Goal: Find specific page/section: Find specific page/section

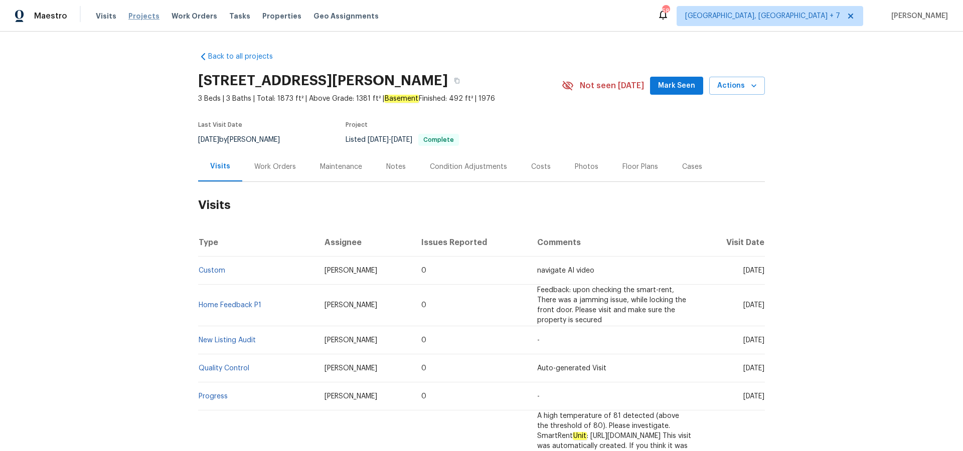
click at [138, 16] on span "Projects" at bounding box center [143, 16] width 31 height 10
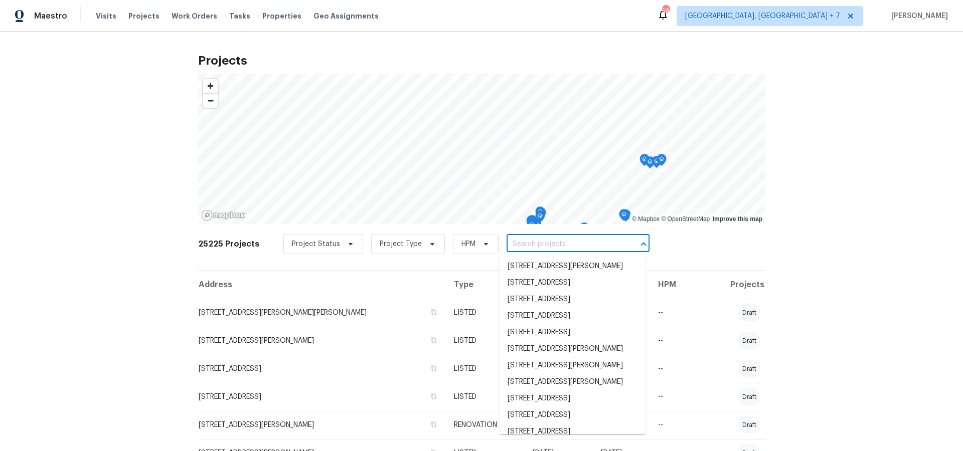
click at [556, 241] on input "text" at bounding box center [564, 245] width 115 height 16
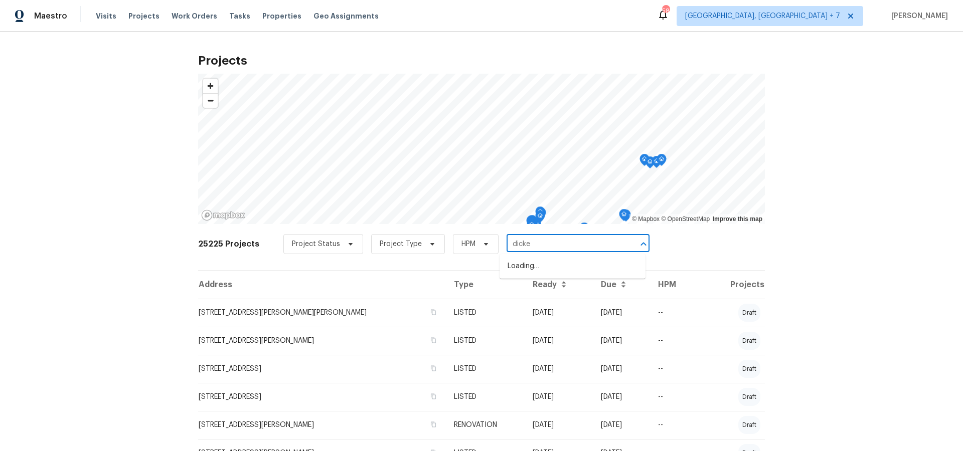
type input "[PERSON_NAME]"
click at [555, 283] on li "[STREET_ADDRESS][PERSON_NAME]" at bounding box center [573, 283] width 146 height 17
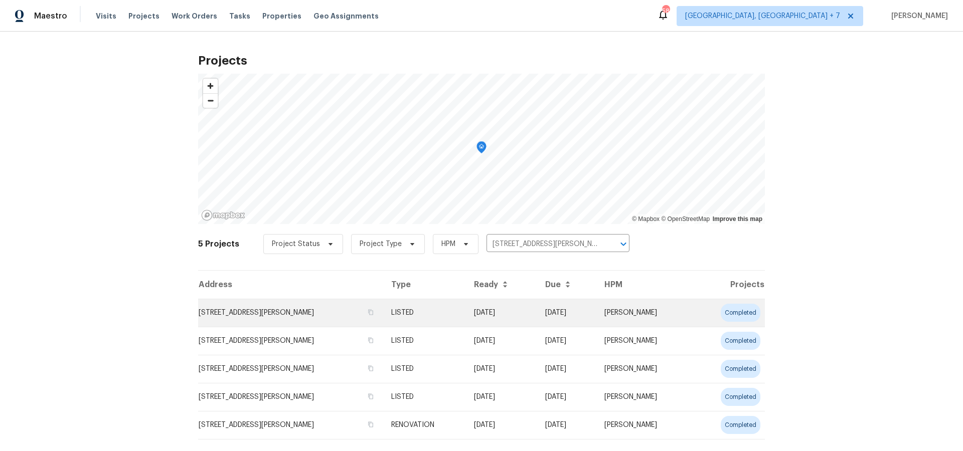
scroll to position [21, 0]
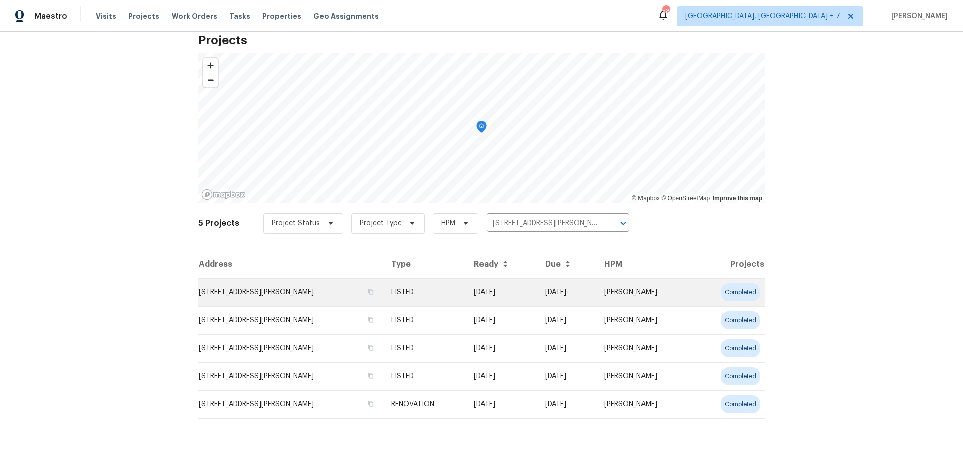
click at [311, 288] on td "[STREET_ADDRESS][PERSON_NAME]" at bounding box center [290, 292] width 185 height 28
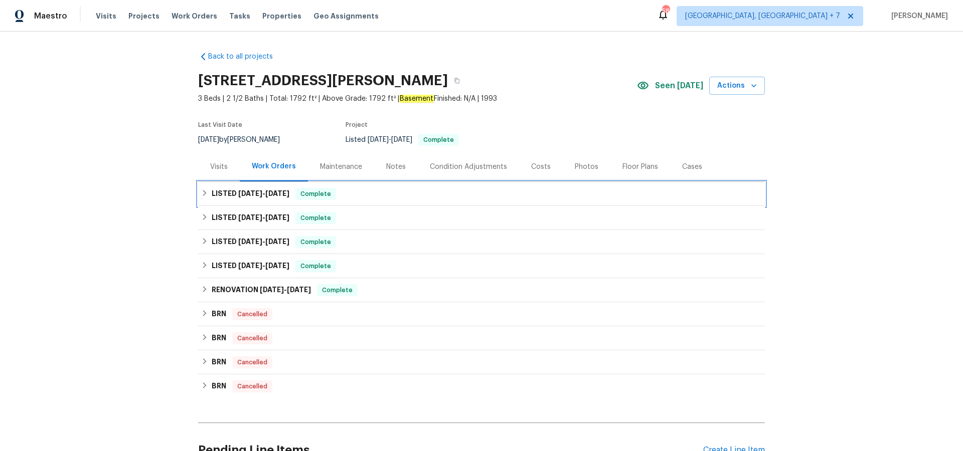
click at [270, 190] on span "[DATE]" at bounding box center [277, 193] width 24 height 7
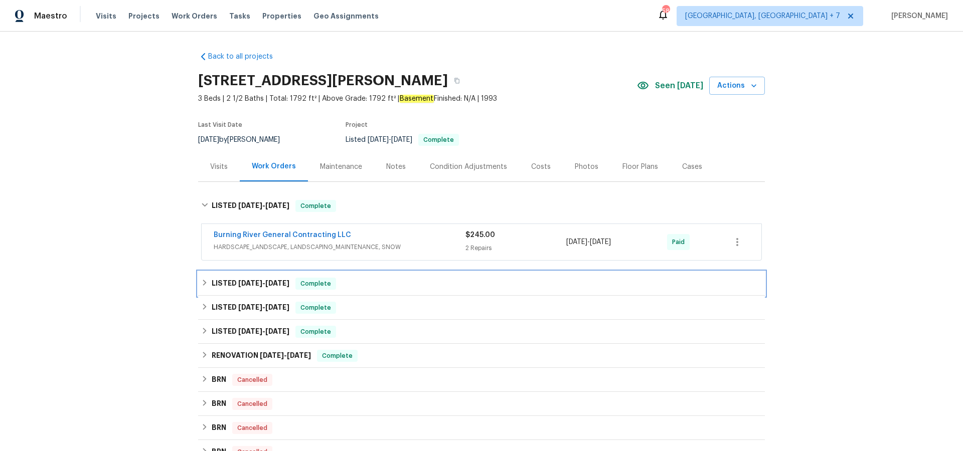
click at [273, 284] on span "[DATE]" at bounding box center [277, 283] width 24 height 7
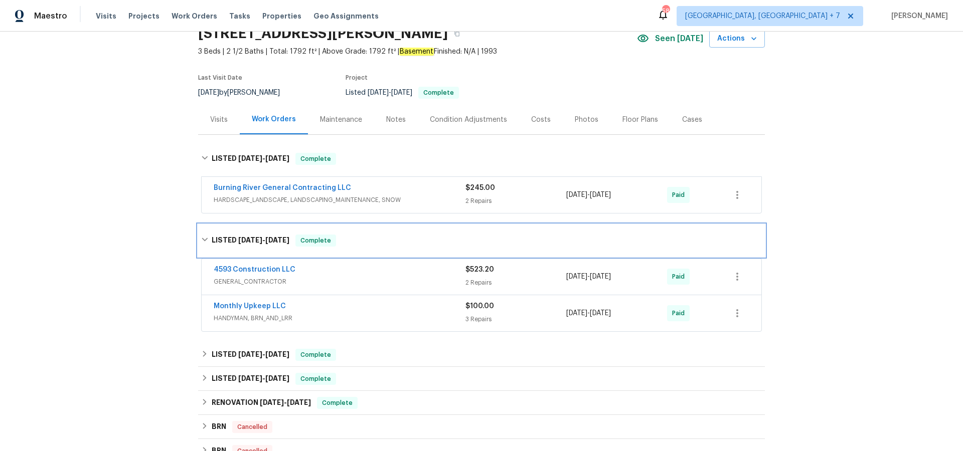
scroll to position [62, 0]
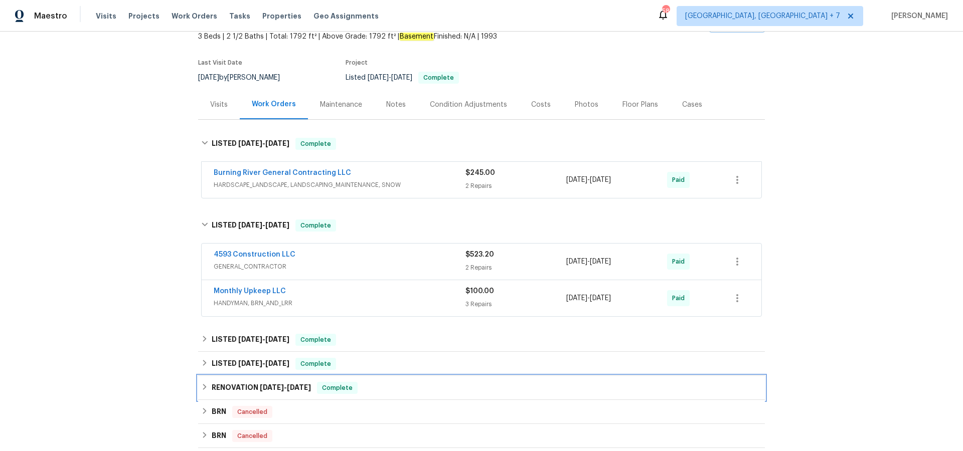
click at [260, 385] on span "[DATE]" at bounding box center [272, 387] width 24 height 7
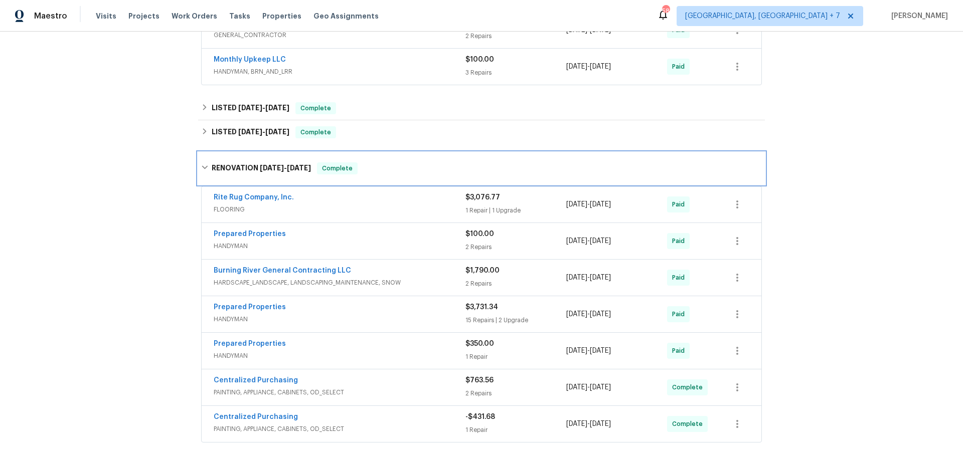
scroll to position [288, 0]
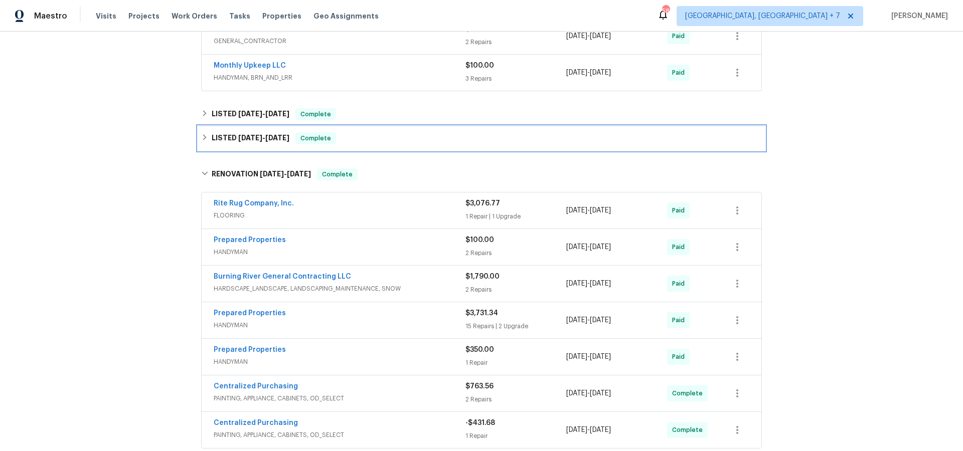
click at [248, 142] on h6 "LISTED [DATE] - [DATE]" at bounding box center [251, 138] width 78 height 12
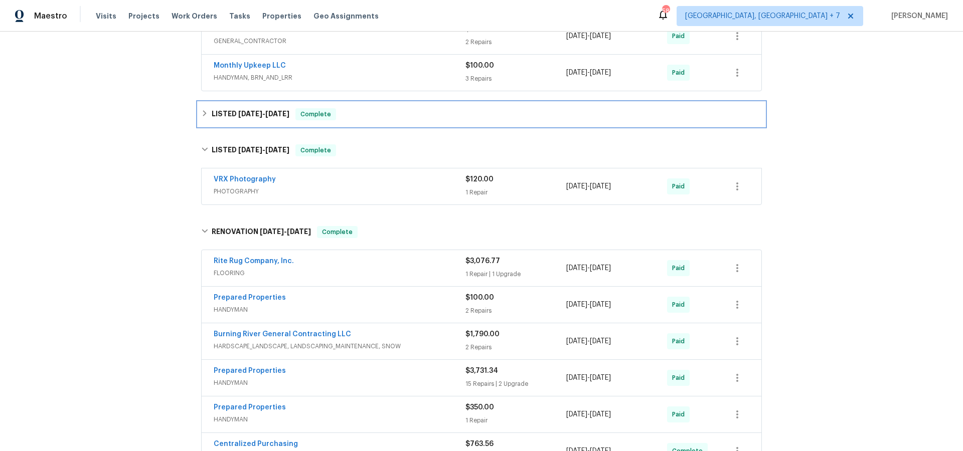
click at [251, 113] on span "[DATE]" at bounding box center [250, 113] width 24 height 7
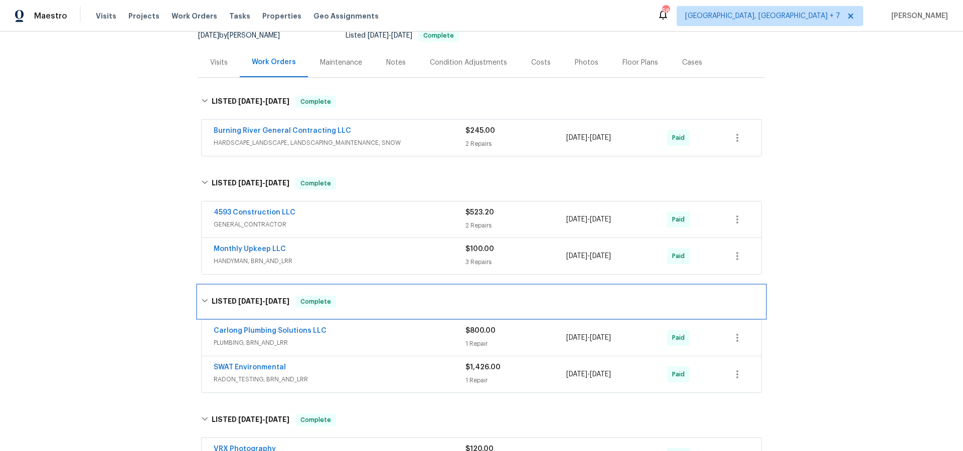
scroll to position [104, 0]
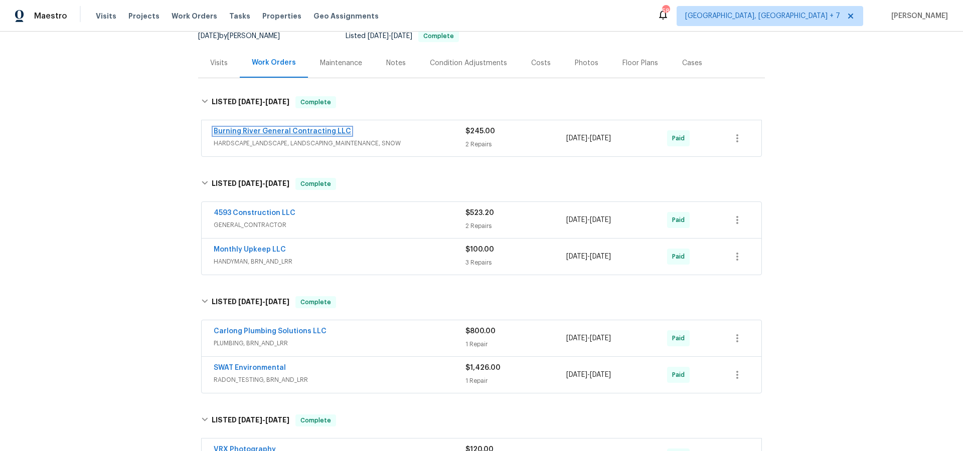
click at [306, 132] on link "Burning River General Contracting LLC" at bounding box center [282, 131] width 137 height 7
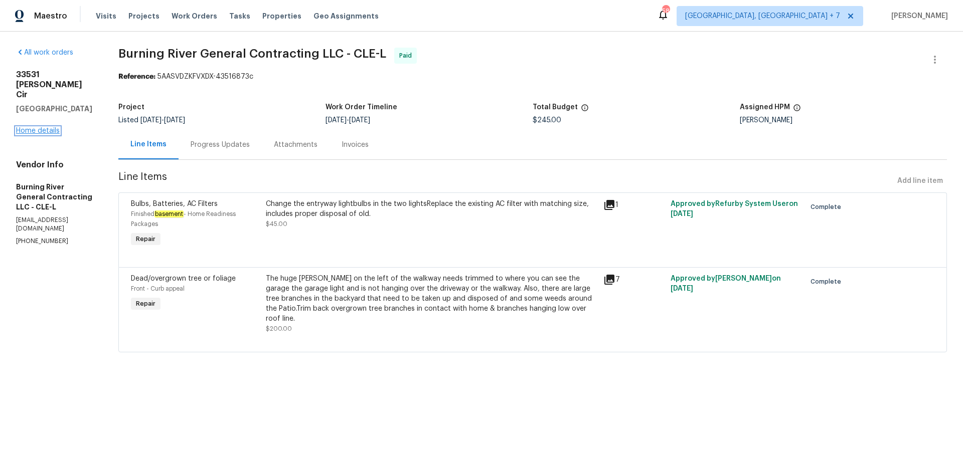
click at [34, 127] on link "Home details" at bounding box center [38, 130] width 44 height 7
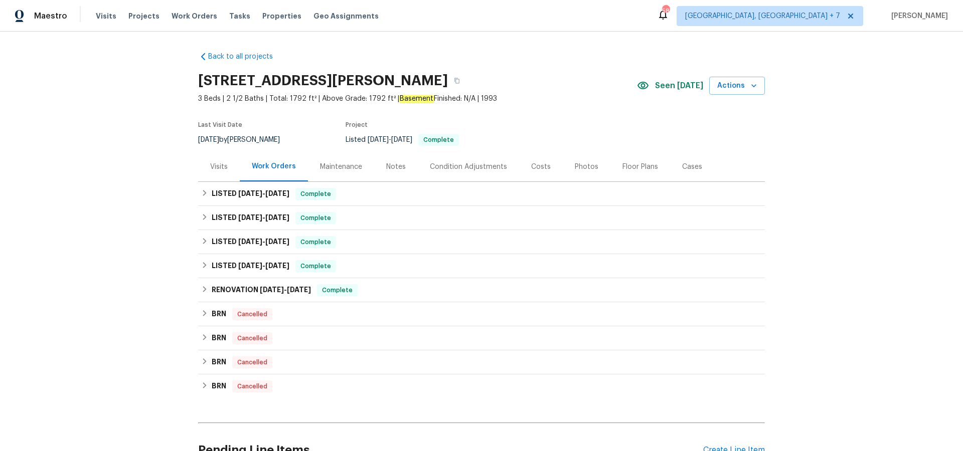
click at [402, 164] on div "Notes" at bounding box center [396, 167] width 20 height 10
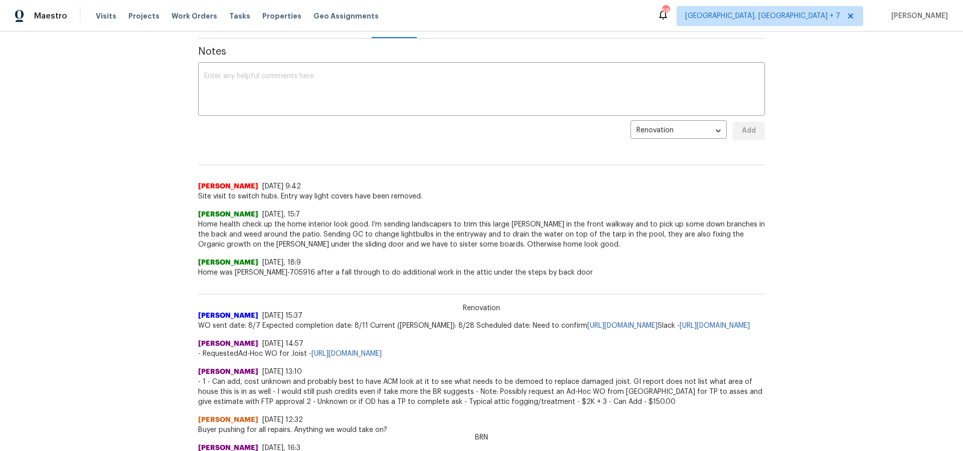
scroll to position [146, 0]
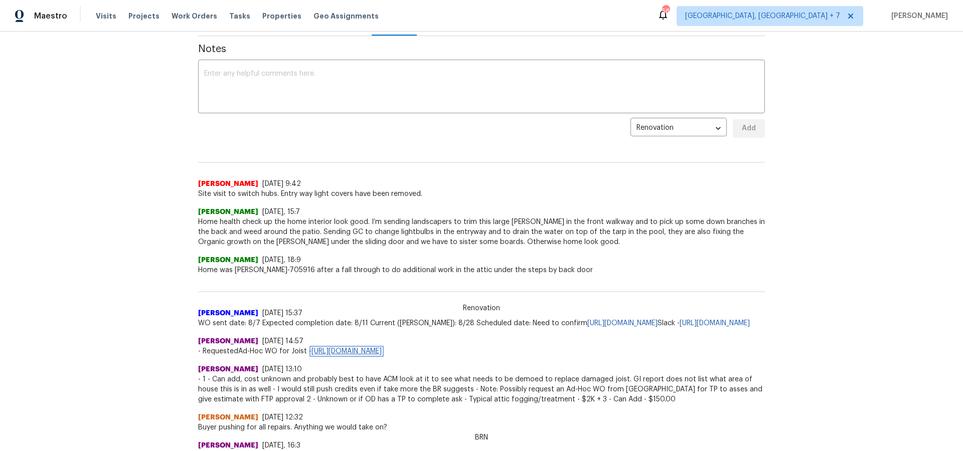
click at [367, 355] on link "[URL][DOMAIN_NAME]" at bounding box center [347, 351] width 70 height 7
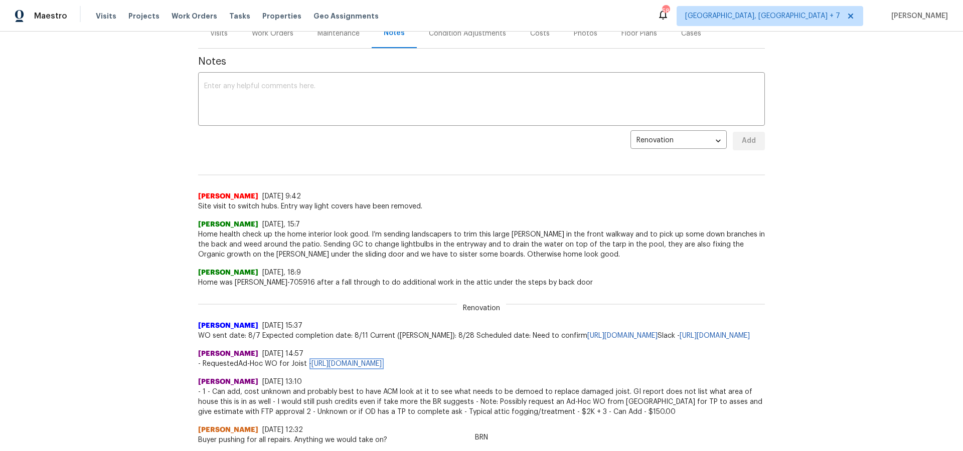
scroll to position [0, 0]
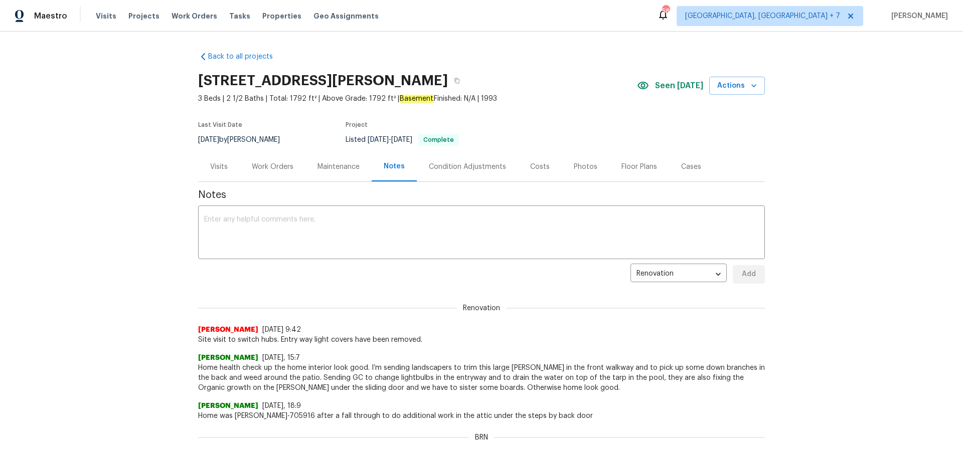
click at [270, 168] on div "Work Orders" at bounding box center [273, 167] width 42 height 10
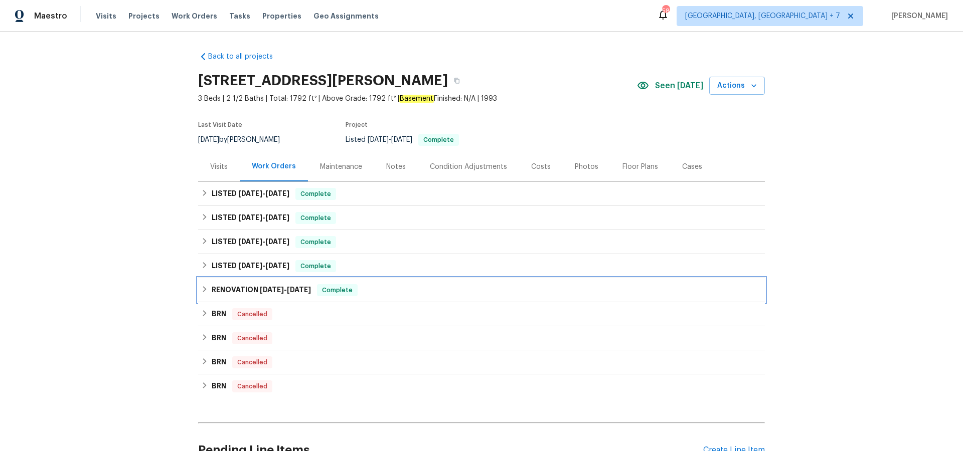
click at [257, 288] on h6 "RENOVATION [DATE] - [DATE]" at bounding box center [261, 290] width 99 height 12
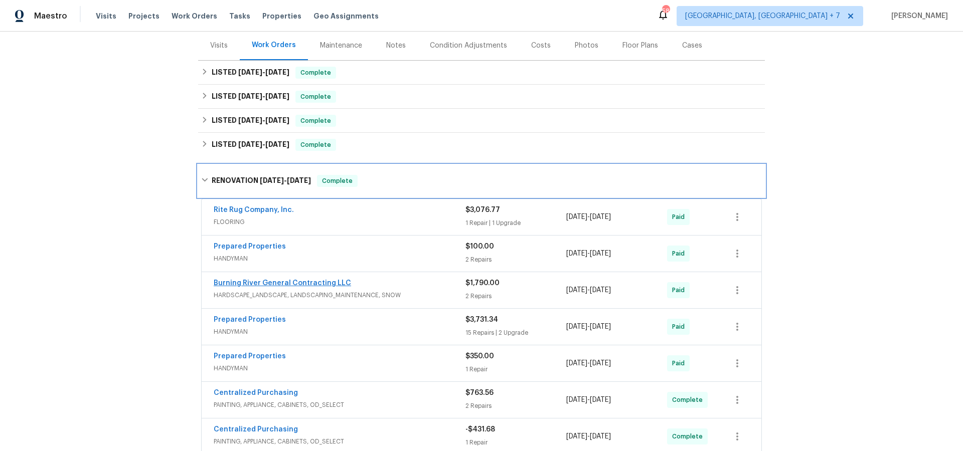
scroll to position [137, 0]
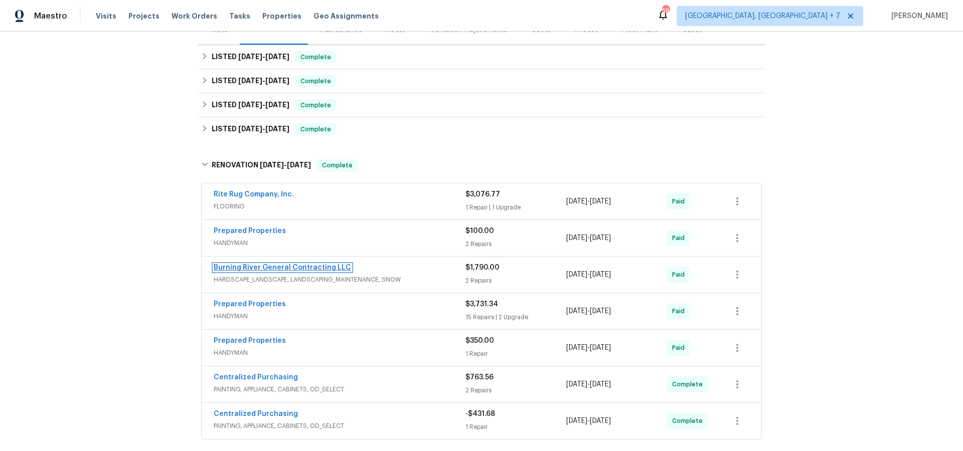
click at [311, 267] on link "Burning River General Contracting LLC" at bounding box center [282, 267] width 137 height 7
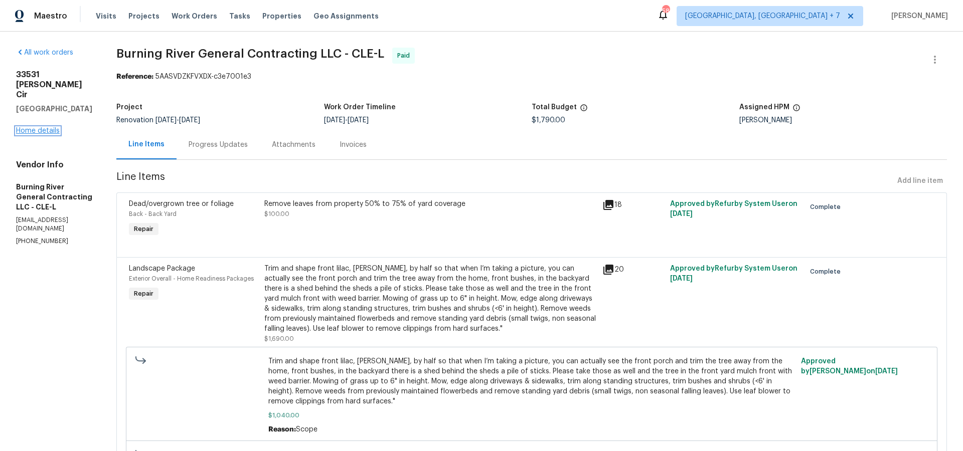
click at [42, 127] on link "Home details" at bounding box center [38, 130] width 44 height 7
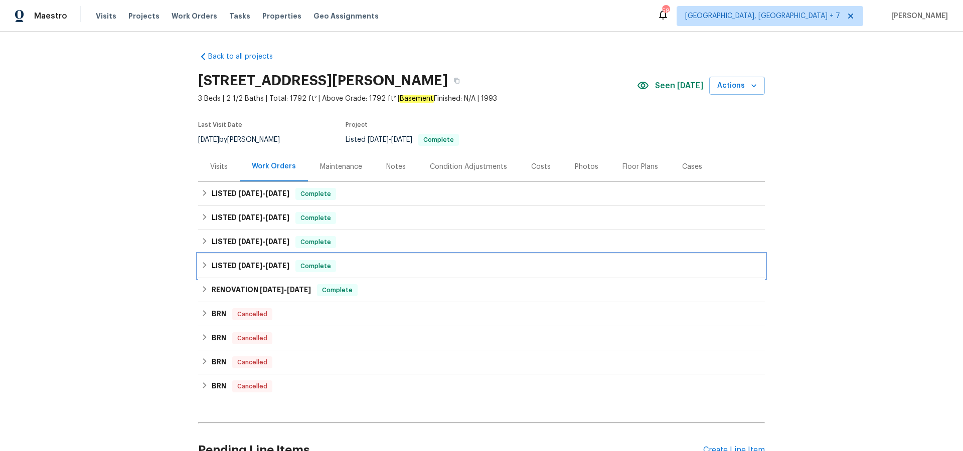
click at [258, 263] on span "[DATE]" at bounding box center [250, 265] width 24 height 7
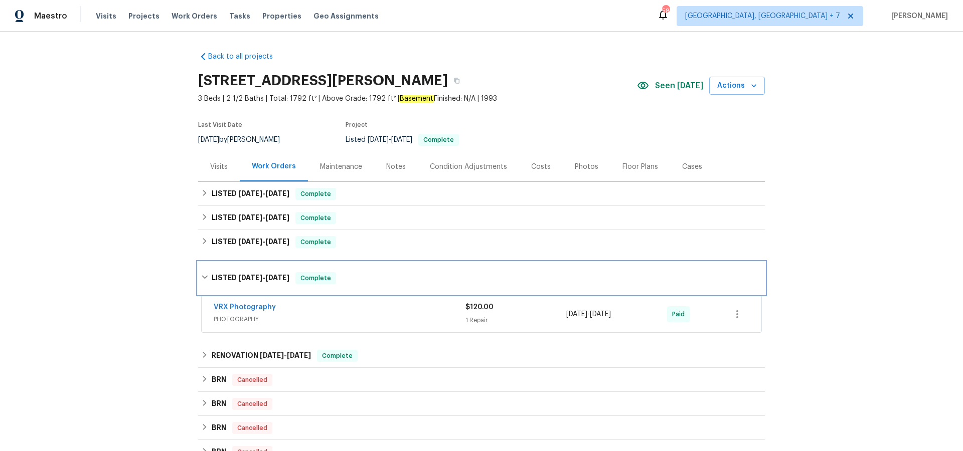
click at [256, 275] on span "[DATE]" at bounding box center [250, 277] width 24 height 7
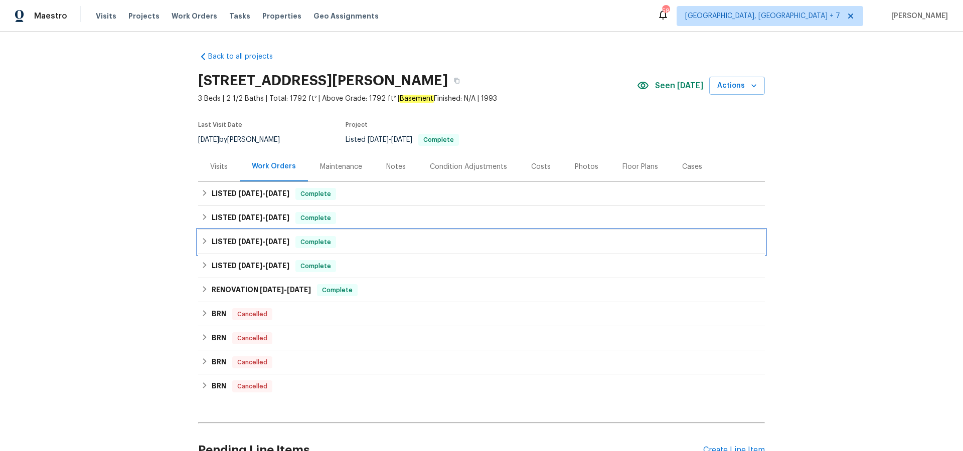
click at [254, 245] on span "[DATE]" at bounding box center [250, 241] width 24 height 7
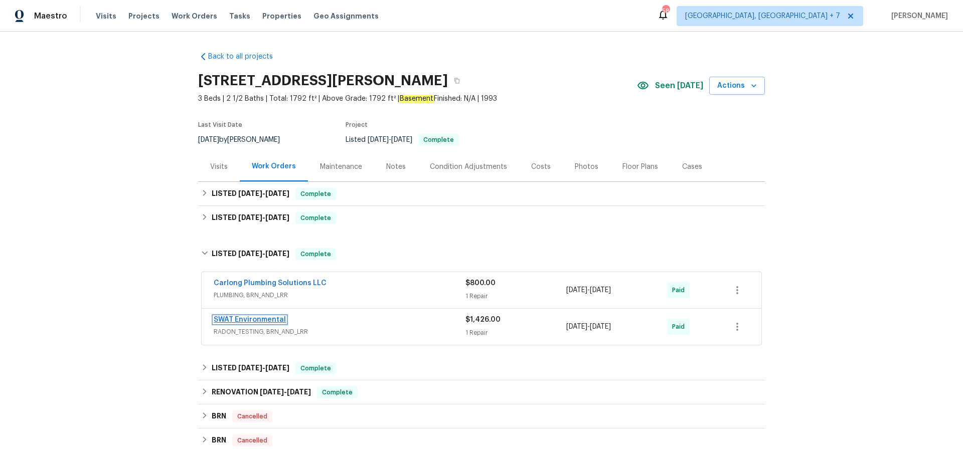
click at [245, 320] on link "SWAT Environmental" at bounding box center [250, 320] width 72 height 7
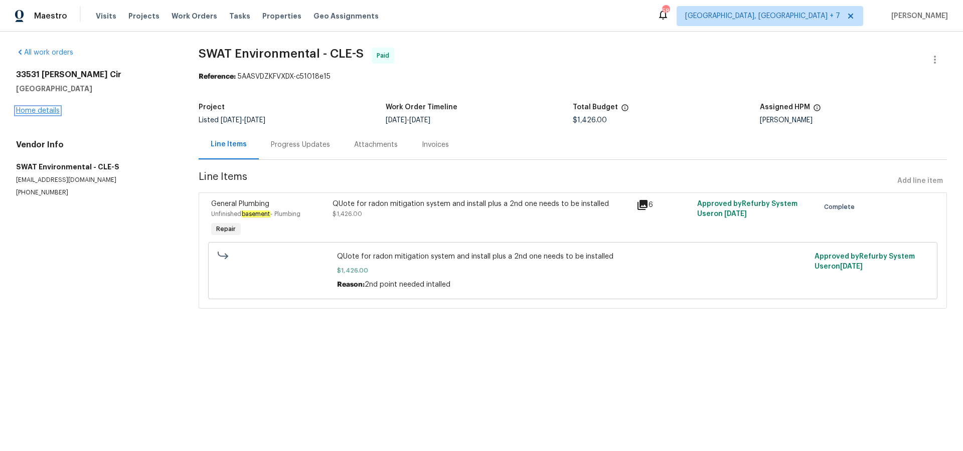
click at [47, 107] on link "Home details" at bounding box center [38, 110] width 44 height 7
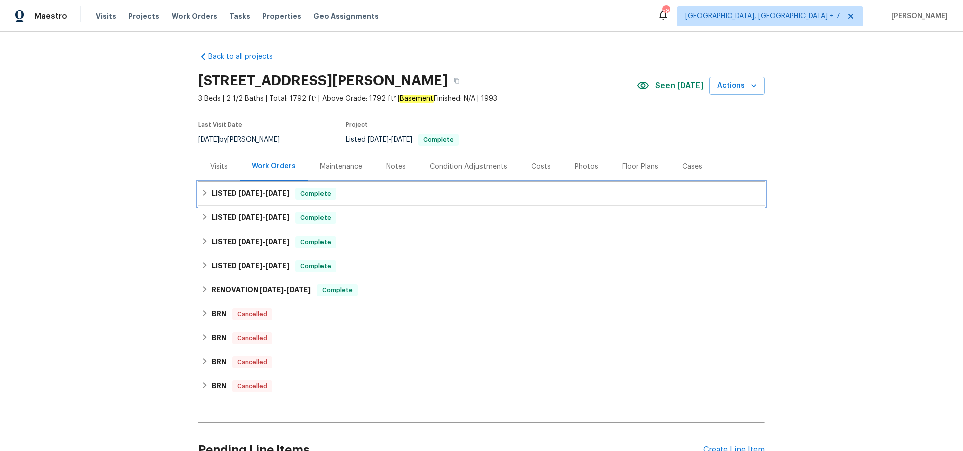
click at [234, 193] on h6 "LISTED [DATE] - [DATE]" at bounding box center [251, 194] width 78 height 12
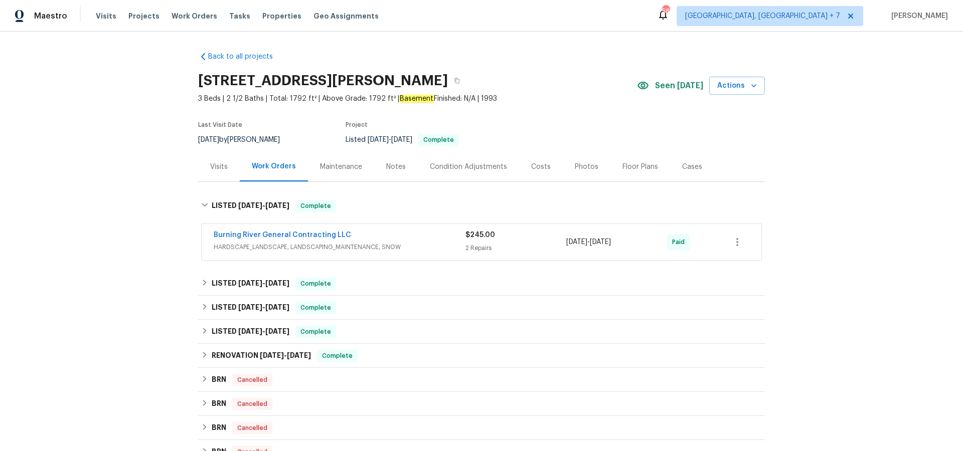
click at [236, 229] on div "Burning River General Contracting LLC HARDSCAPE_LANDSCAPE, LANDSCAPING_MAINTENA…" at bounding box center [482, 242] width 560 height 36
click at [237, 235] on link "Burning River General Contracting LLC" at bounding box center [282, 235] width 137 height 7
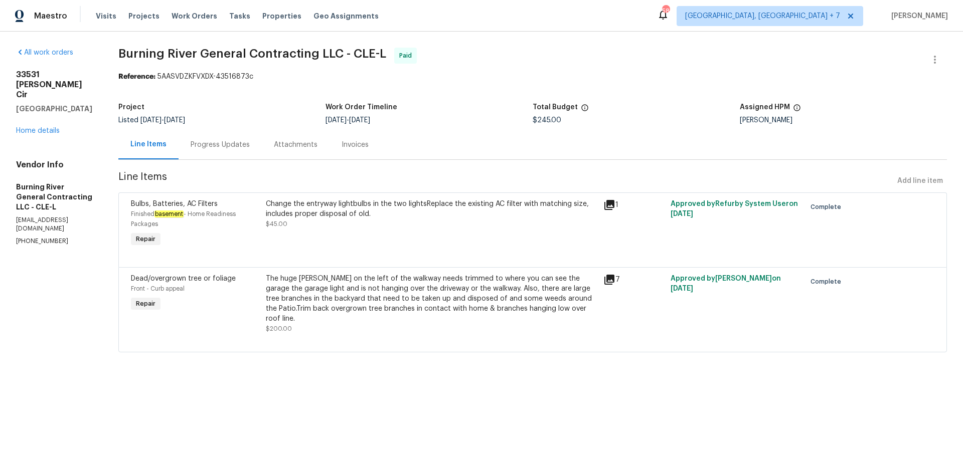
click at [213, 147] on div "Progress Updates" at bounding box center [220, 145] width 59 height 10
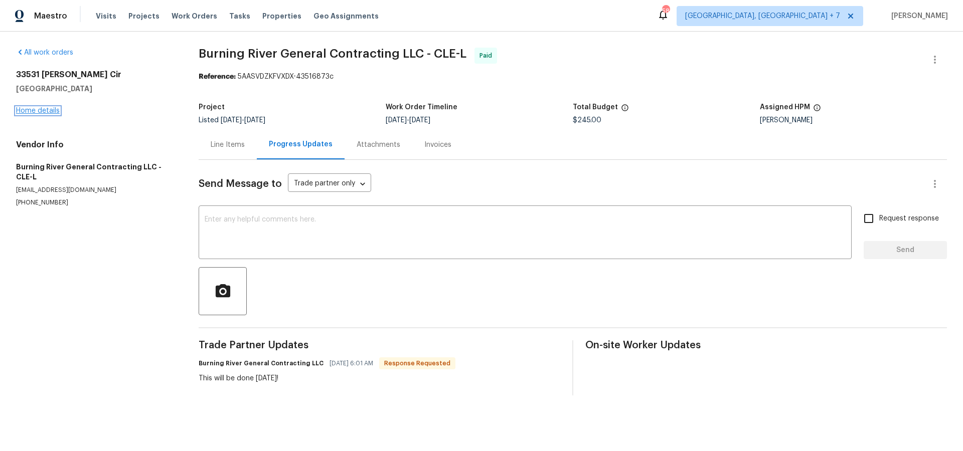
click at [53, 112] on link "Home details" at bounding box center [38, 110] width 44 height 7
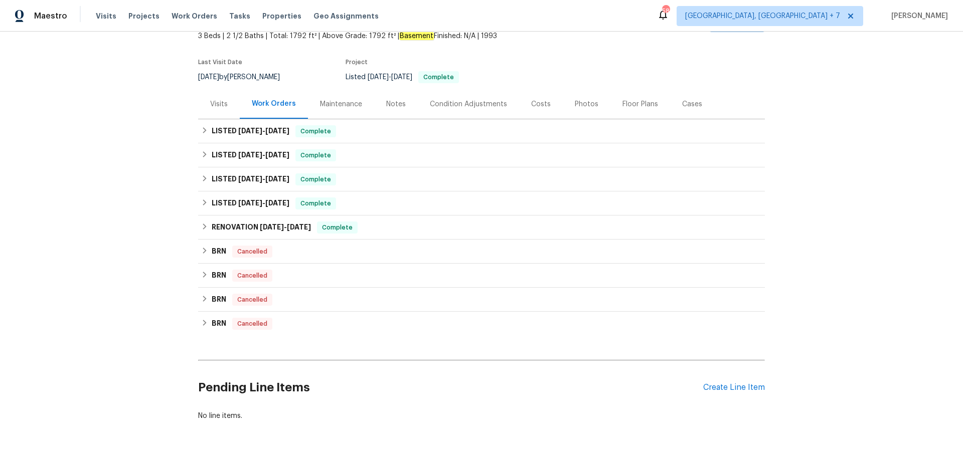
scroll to position [101, 0]
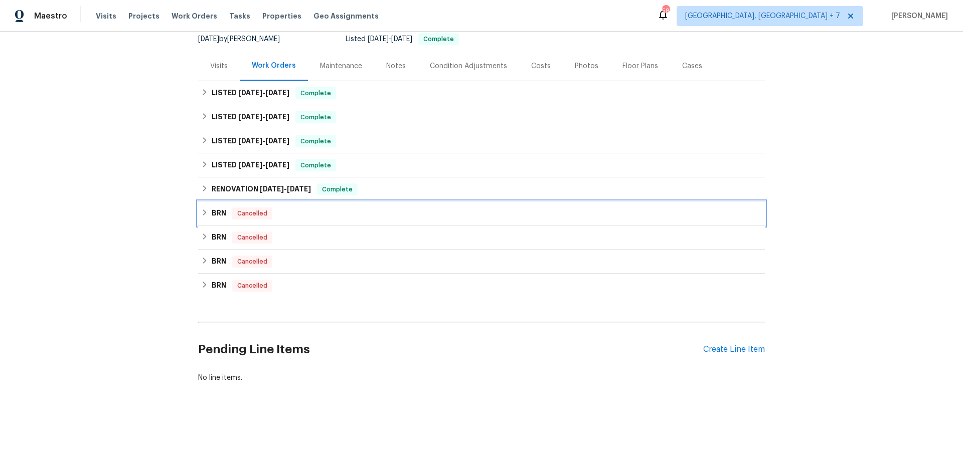
click at [217, 215] on h6 "BRN" at bounding box center [219, 214] width 15 height 12
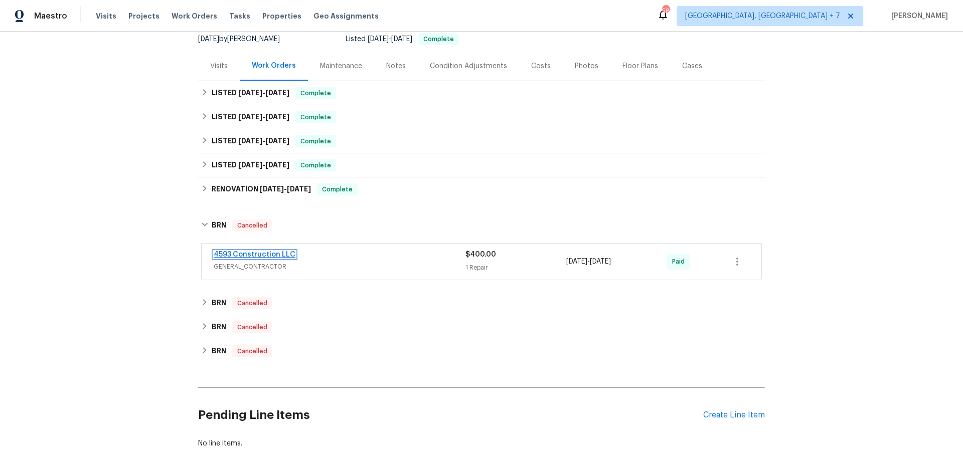
click at [234, 254] on link "4593 Construction LLC" at bounding box center [255, 254] width 82 height 7
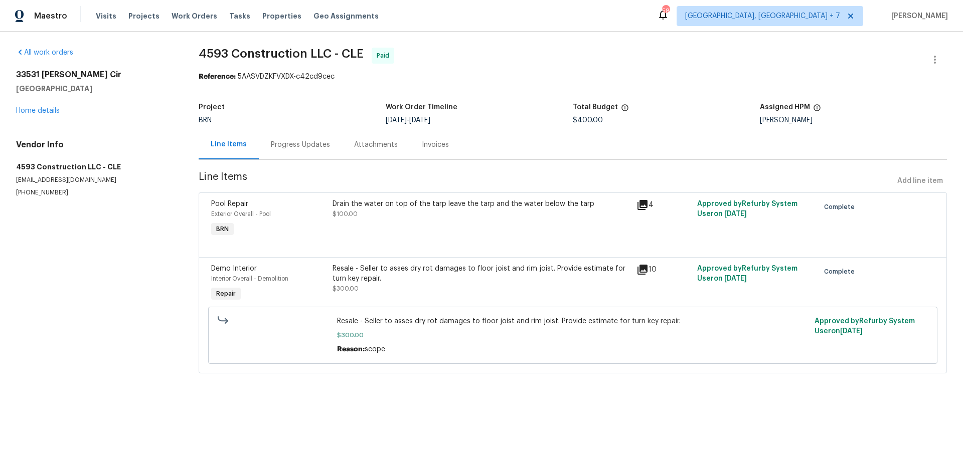
click at [647, 270] on icon at bounding box center [643, 270] width 10 height 10
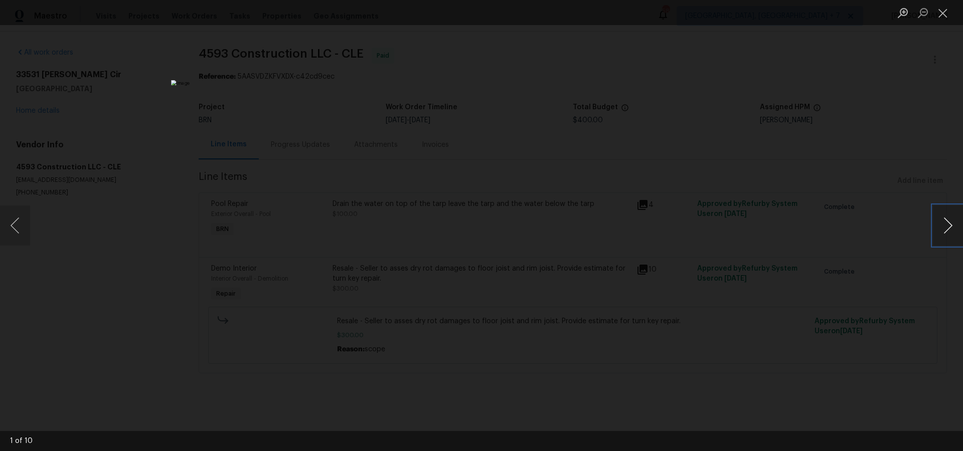
click at [954, 228] on button "Next image" at bounding box center [948, 226] width 30 height 40
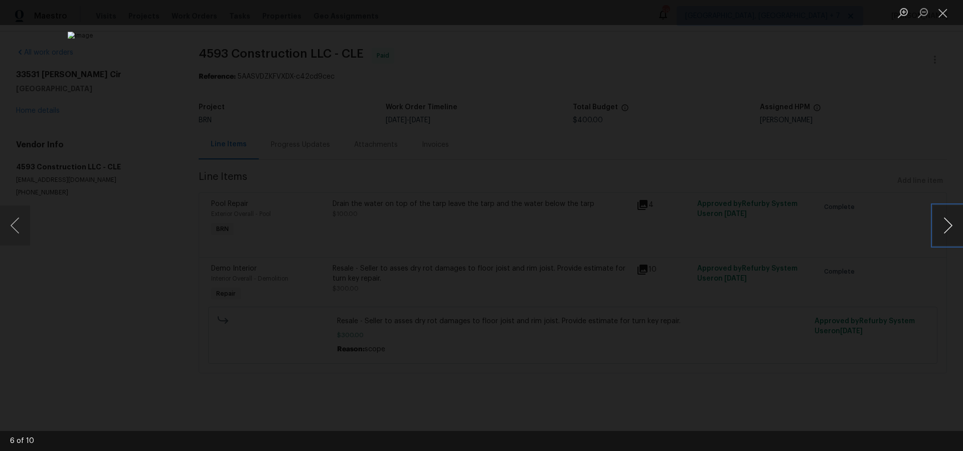
click at [954, 228] on button "Next image" at bounding box center [948, 226] width 30 height 40
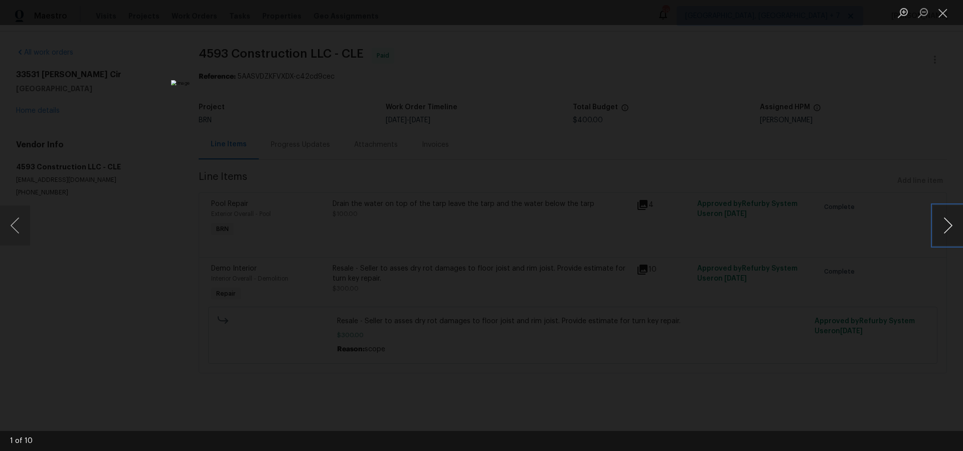
click at [954, 228] on button "Next image" at bounding box center [948, 226] width 30 height 40
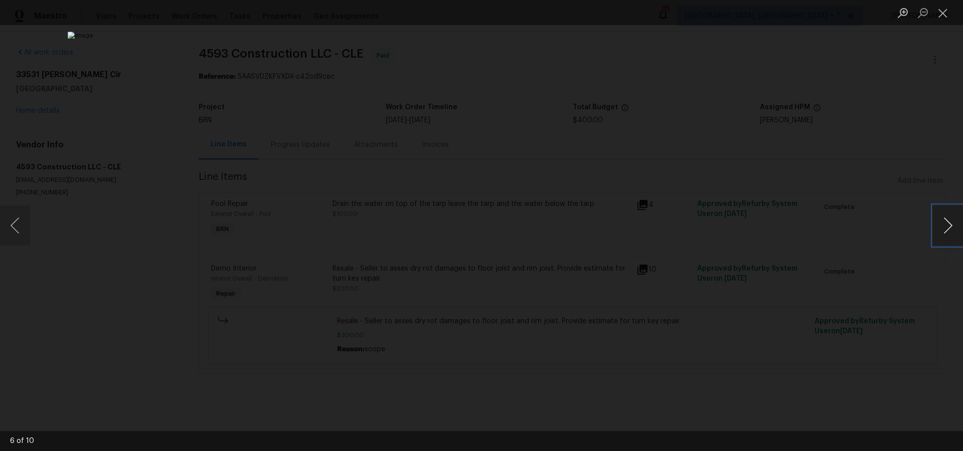
click at [954, 228] on button "Next image" at bounding box center [948, 226] width 30 height 40
click at [943, 11] on button "Close lightbox" at bounding box center [943, 13] width 20 height 18
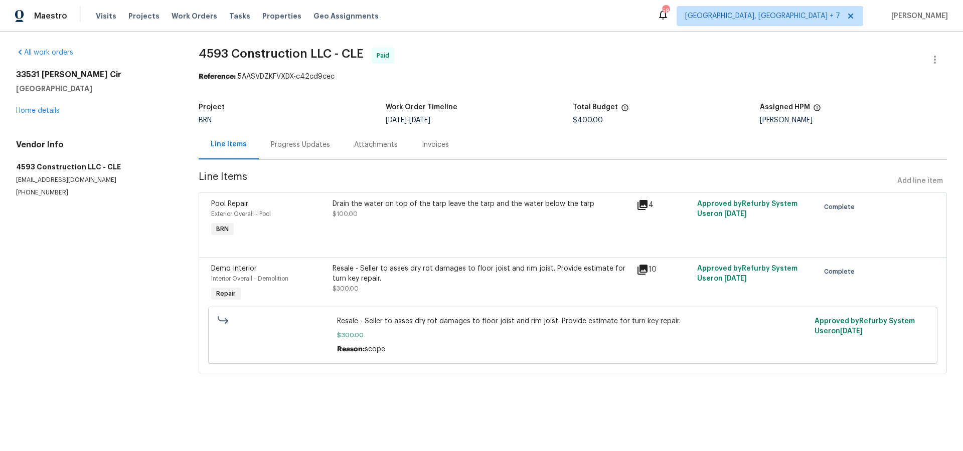
click at [308, 142] on div "Progress Updates" at bounding box center [300, 145] width 59 height 10
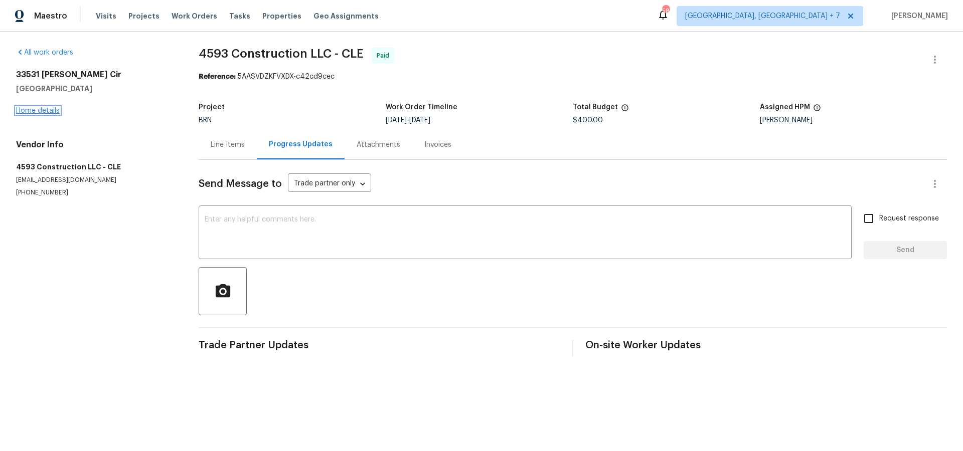
click at [40, 110] on link "Home details" at bounding box center [38, 110] width 44 height 7
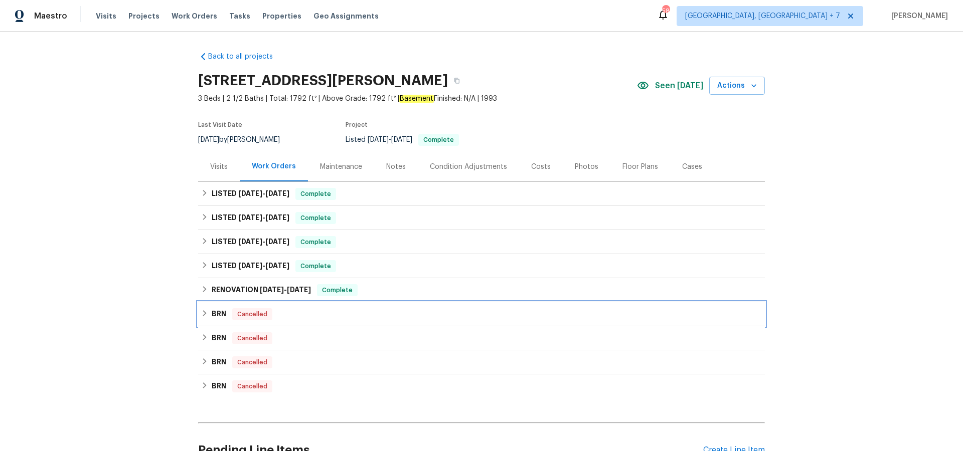
click at [222, 316] on h6 "BRN" at bounding box center [219, 314] width 15 height 12
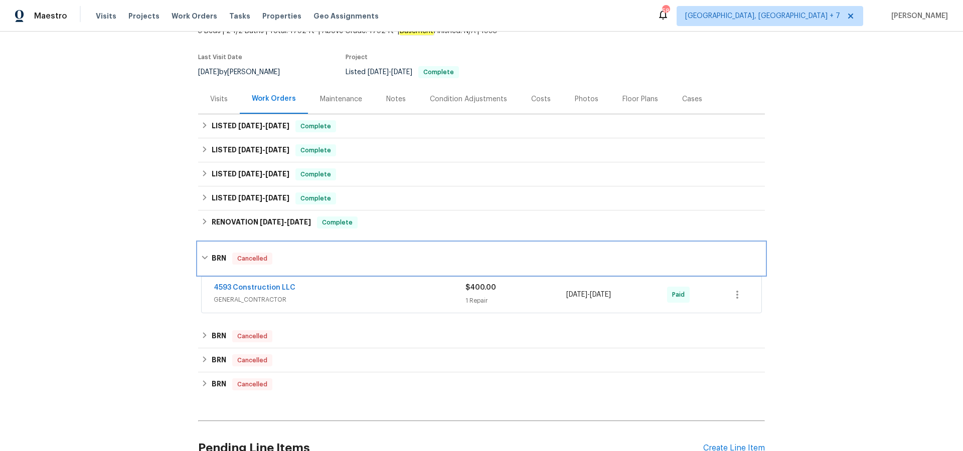
scroll to position [69, 0]
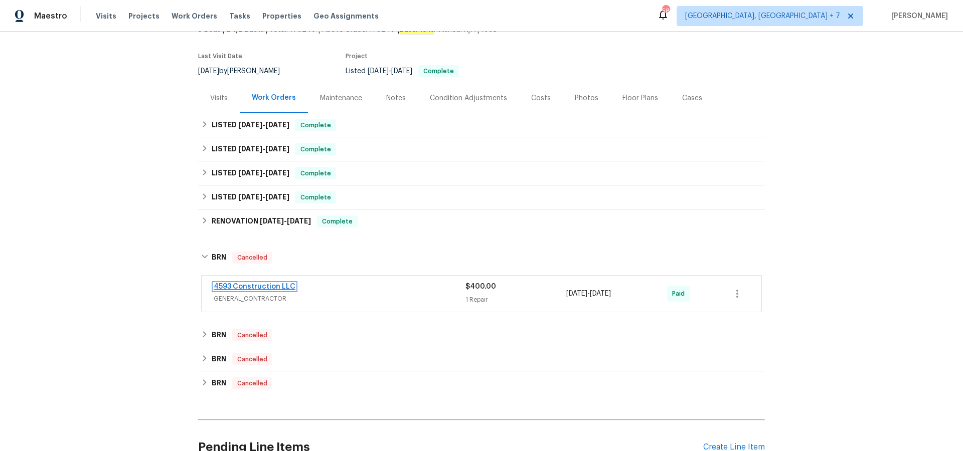
click at [273, 287] on link "4593 Construction LLC" at bounding box center [255, 286] width 82 height 7
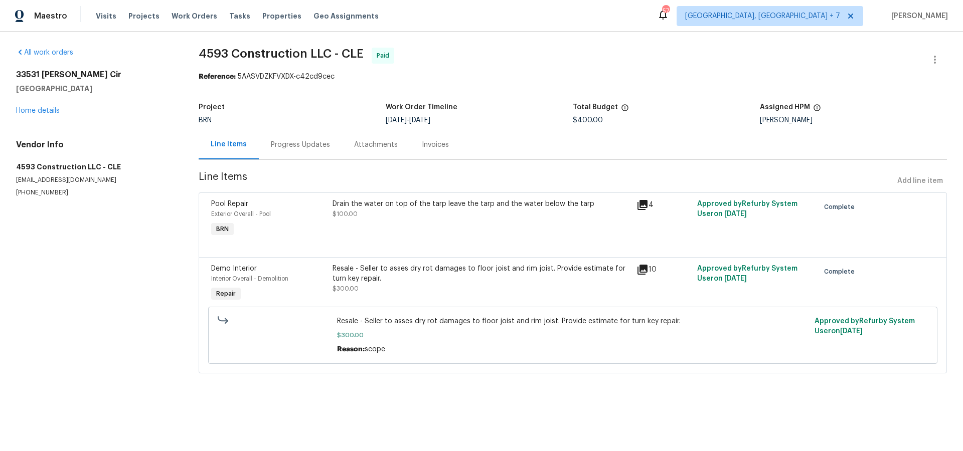
click at [643, 268] on icon at bounding box center [643, 270] width 10 height 10
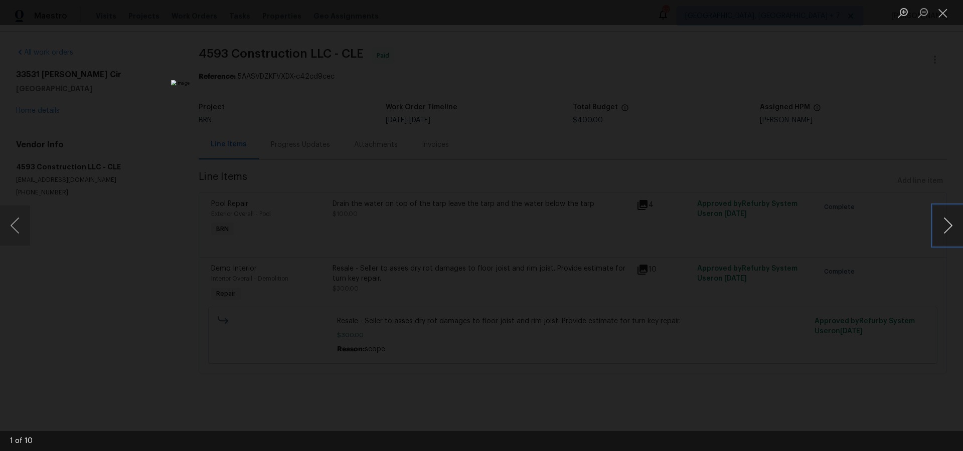
click at [944, 223] on button "Next image" at bounding box center [948, 226] width 30 height 40
click at [11, 223] on button "Previous image" at bounding box center [15, 226] width 30 height 40
click at [20, 229] on button "Previous image" at bounding box center [15, 226] width 30 height 40
click at [941, 234] on button "Next image" at bounding box center [948, 226] width 30 height 40
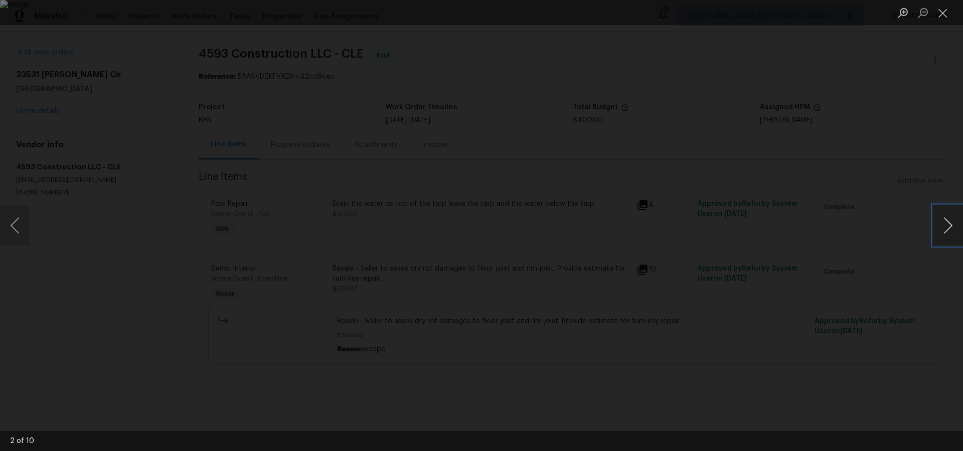
click at [941, 234] on button "Next image" at bounding box center [948, 226] width 30 height 40
click at [948, 237] on button "Next image" at bounding box center [948, 226] width 30 height 40
click at [952, 233] on button "Next image" at bounding box center [948, 226] width 30 height 40
click at [952, 234] on button "Next image" at bounding box center [948, 226] width 30 height 40
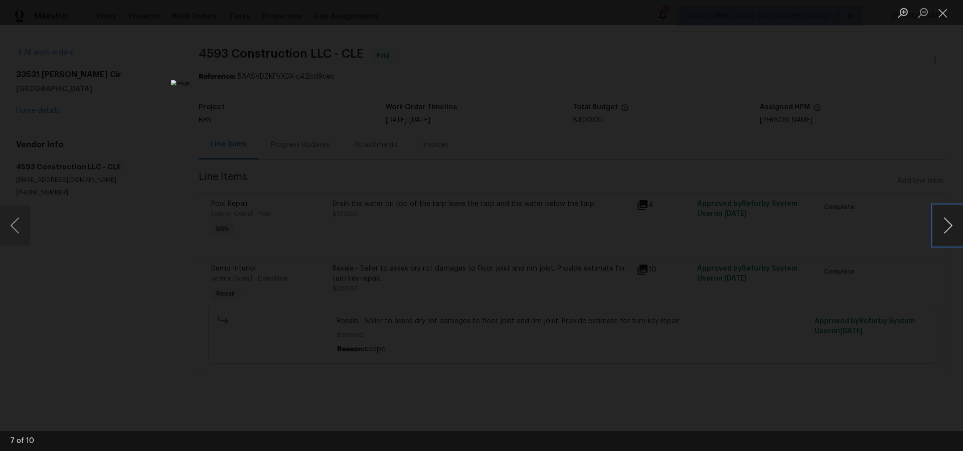
click at [952, 234] on button "Next image" at bounding box center [948, 226] width 30 height 40
